Goal: Task Accomplishment & Management: Manage account settings

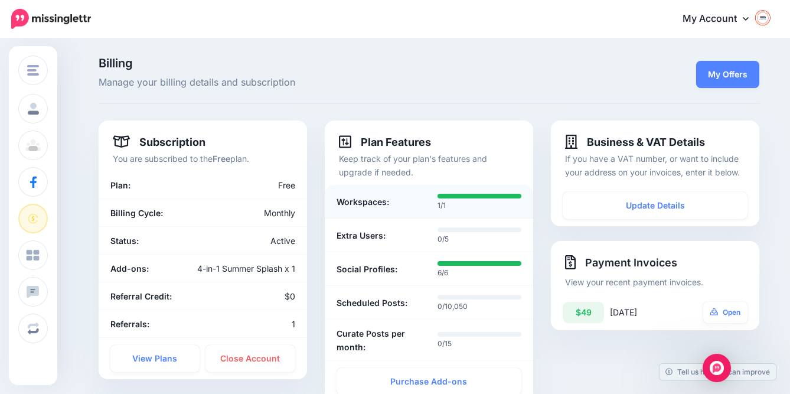
scroll to position [18, 0]
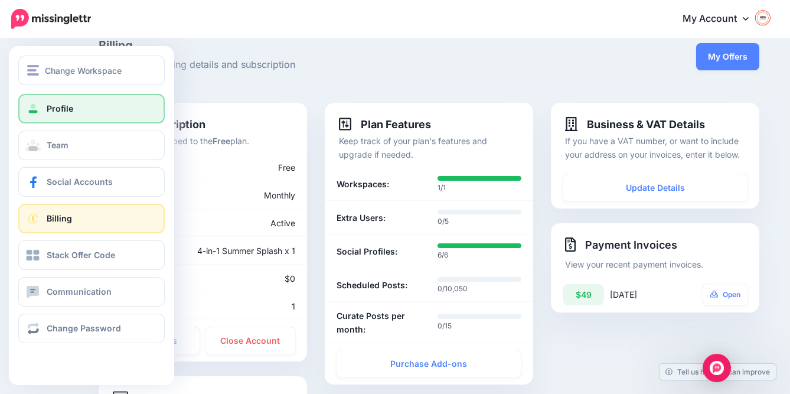
click at [66, 106] on span "Profile" at bounding box center [60, 108] width 27 height 10
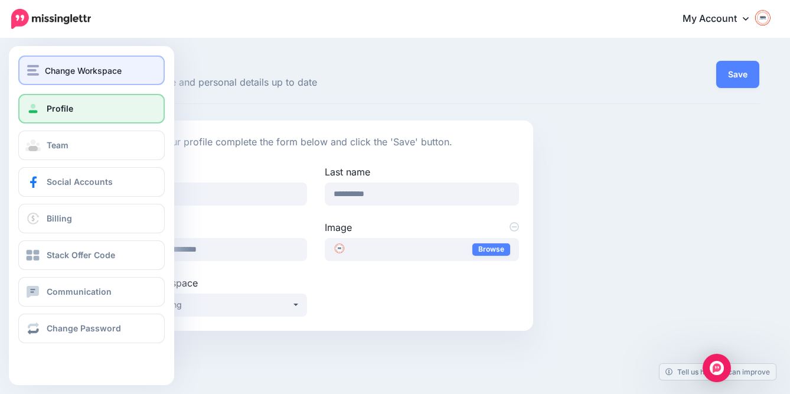
click at [31, 71] on img "button" at bounding box center [33, 70] width 12 height 11
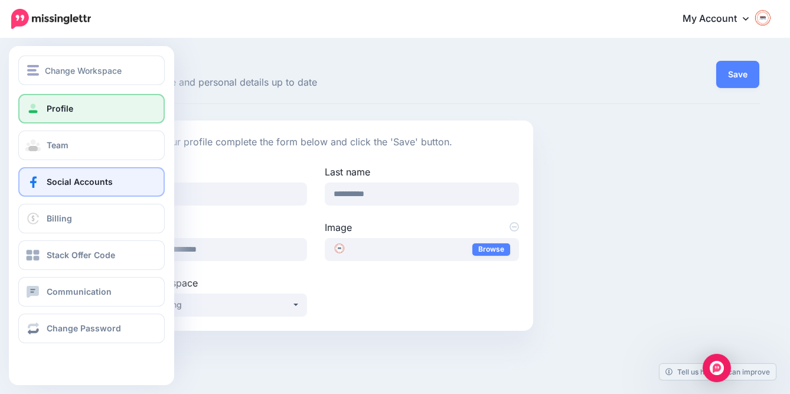
click at [79, 181] on span "Social Accounts" at bounding box center [80, 182] width 66 height 10
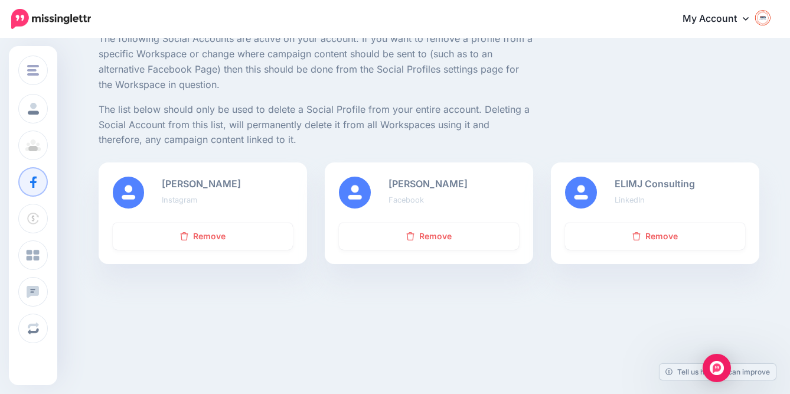
scroll to position [89, 0]
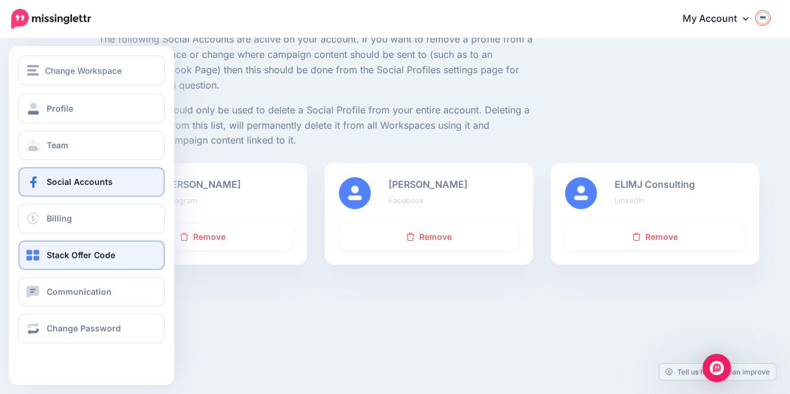
click at [48, 254] on span "Stack Offer Code" at bounding box center [81, 255] width 68 height 10
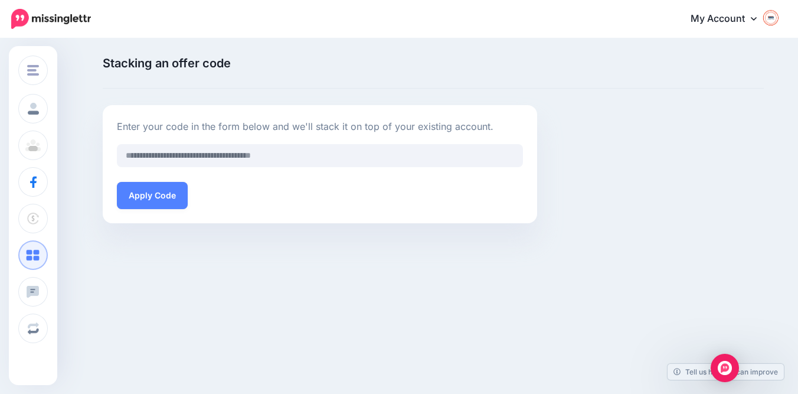
click at [281, 318] on div "Change Workspace elimjconsulting Add Workspace Profile Team Social Accounts Bil…" at bounding box center [399, 191] width 798 height 302
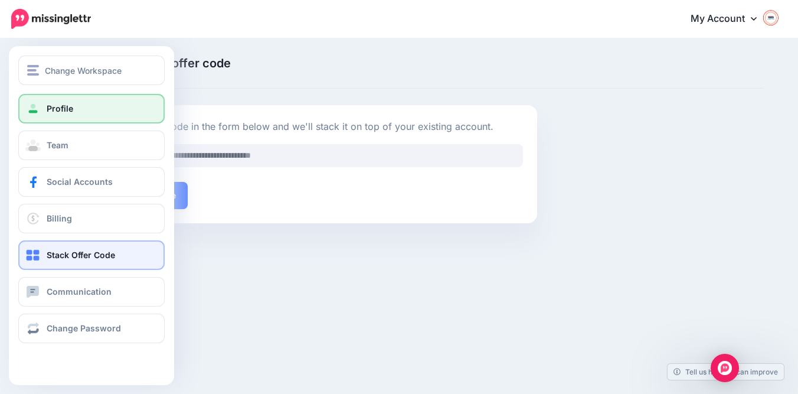
click at [56, 102] on link "Profile" at bounding box center [91, 109] width 146 height 30
